Goal: Task Accomplishment & Management: Manage account settings

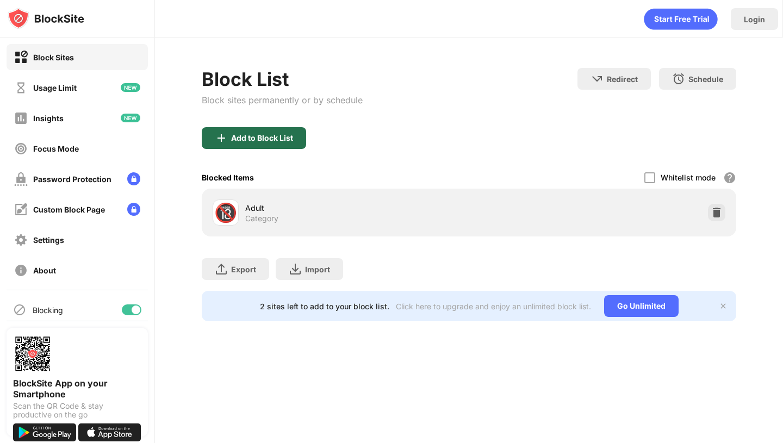
click at [283, 147] on div "Add to Block List" at bounding box center [254, 138] width 104 height 22
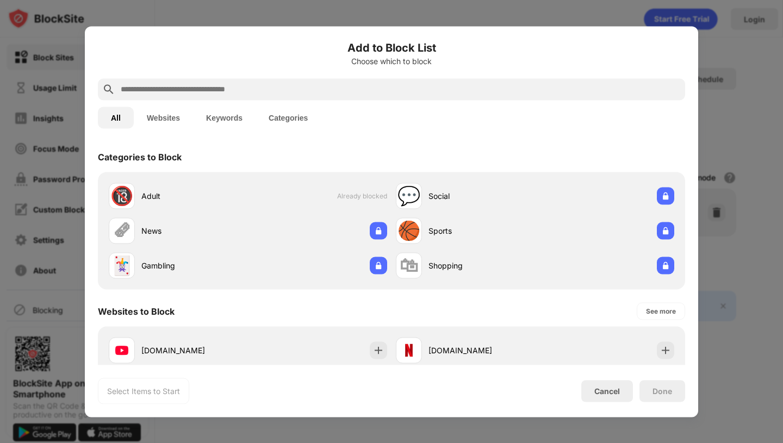
scroll to position [104, 0]
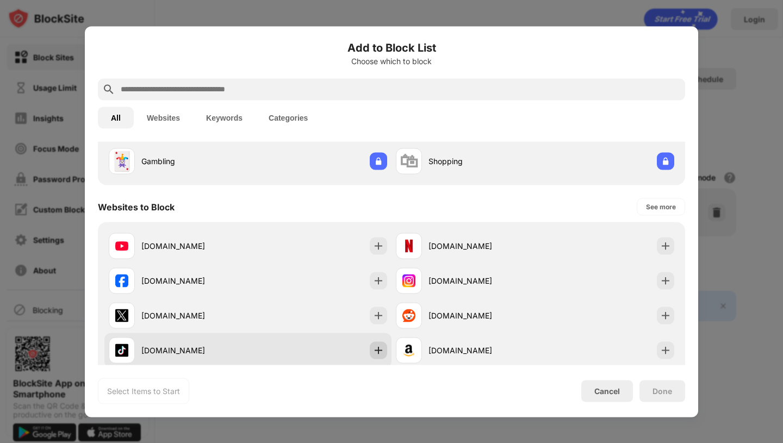
click at [380, 345] on img at bounding box center [378, 350] width 11 height 11
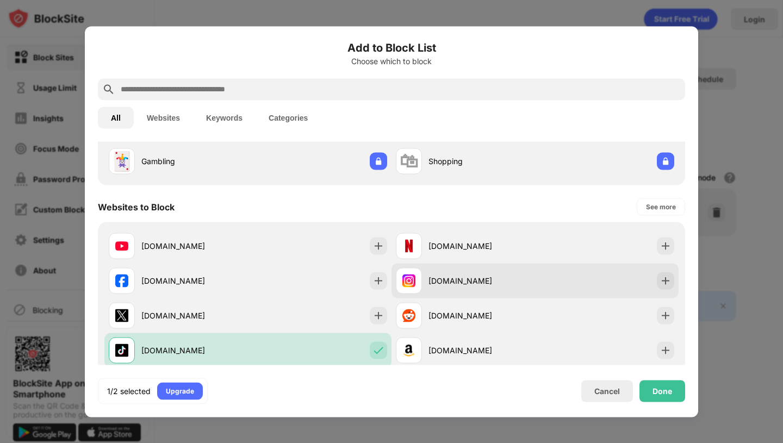
click at [676, 283] on div "[DOMAIN_NAME]" at bounding box center [534, 280] width 287 height 35
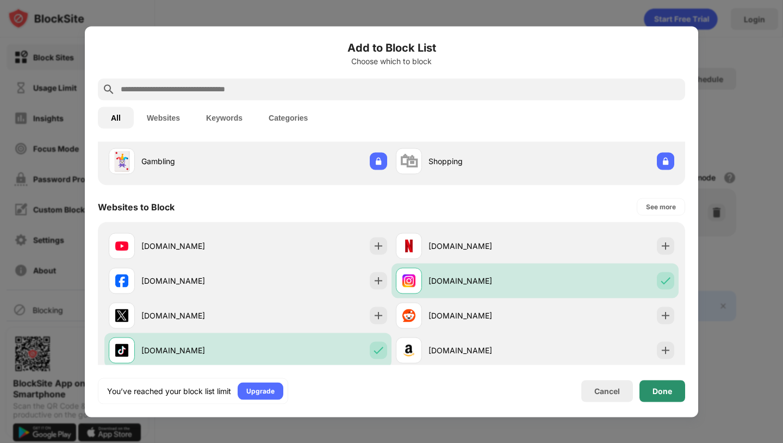
click at [676, 387] on div "Done" at bounding box center [662, 391] width 46 height 22
